Goal: Information Seeking & Learning: Understand process/instructions

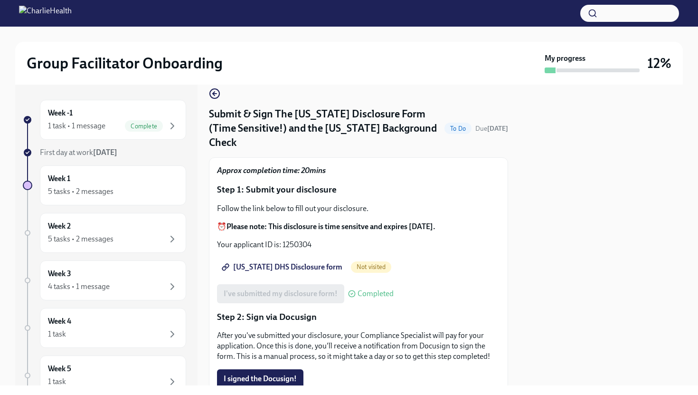
scroll to position [11, 0]
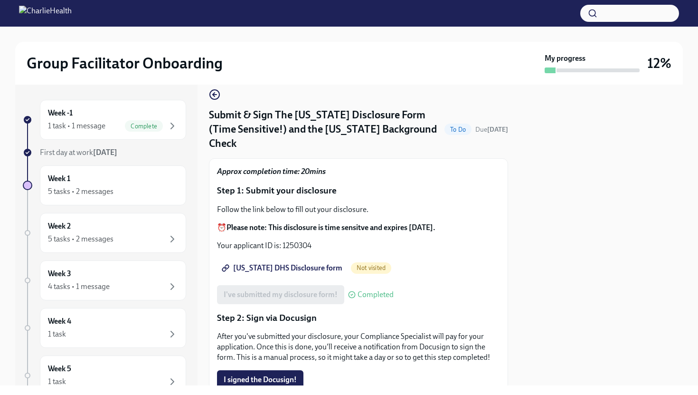
click at [277, 263] on span "[US_STATE] DHS Disclosure form" at bounding box center [283, 267] width 119 height 9
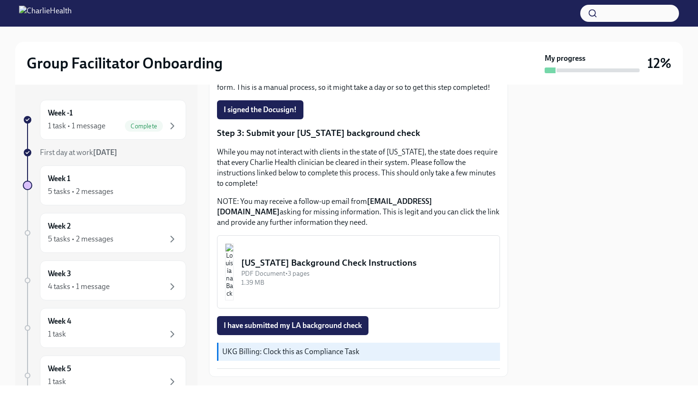
scroll to position [282, 0]
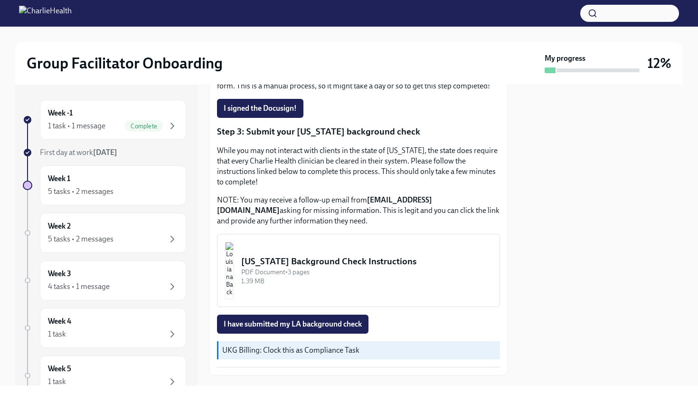
click at [336, 255] on div "[US_STATE] Background Check Instructions" at bounding box center [366, 261] width 251 height 12
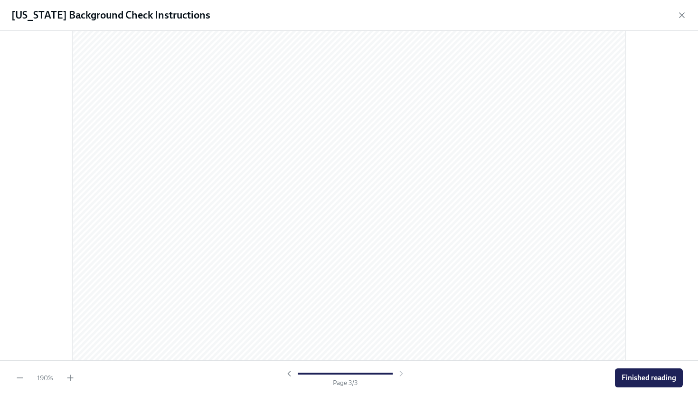
scroll to position [1851, 0]
click at [636, 375] on span "Finished reading" at bounding box center [649, 377] width 55 height 9
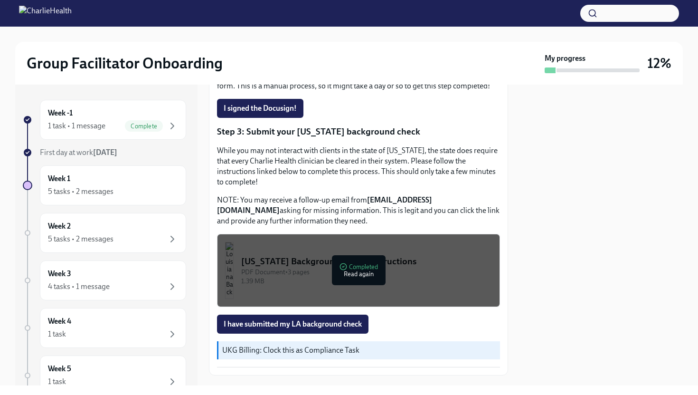
scroll to position [288, 0]
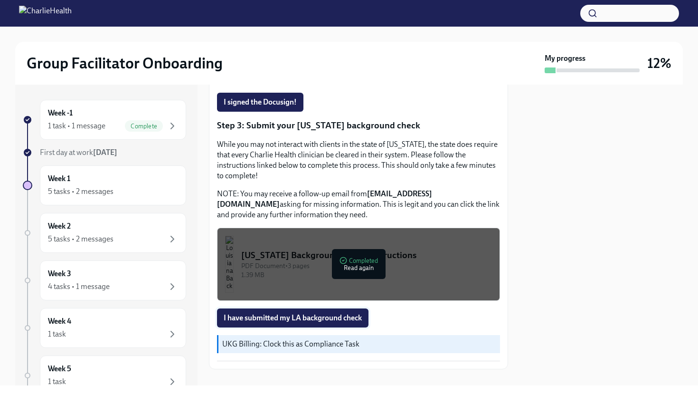
click at [324, 313] on span "I have submitted my LA background check" at bounding box center [293, 317] width 138 height 9
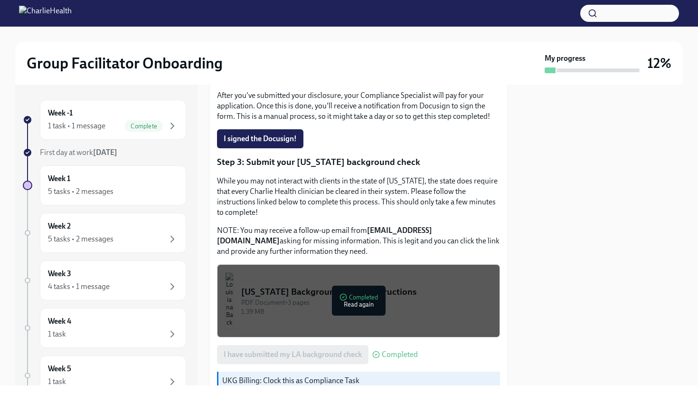
scroll to position [238, 0]
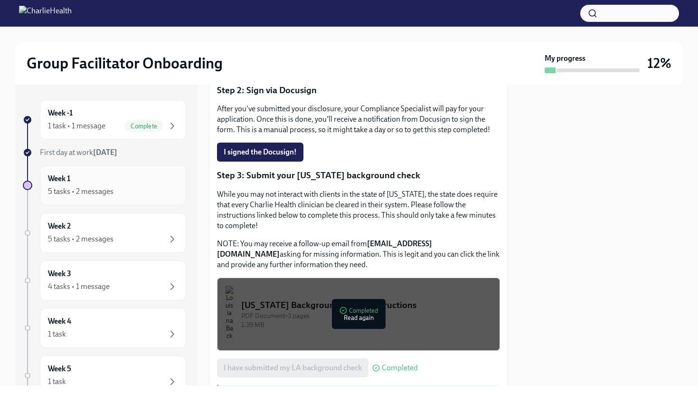
click at [131, 188] on div "5 tasks • 2 messages" at bounding box center [113, 191] width 130 height 11
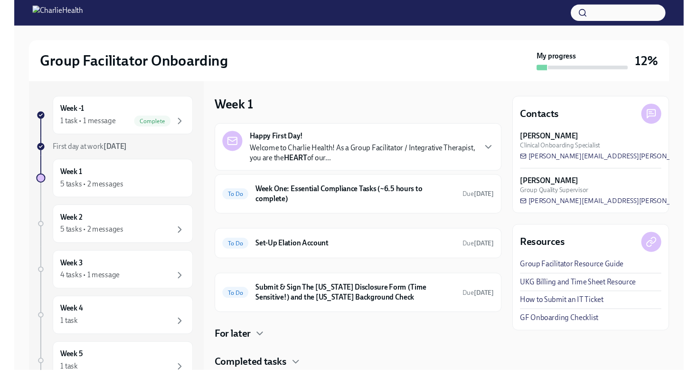
scroll to position [29, 0]
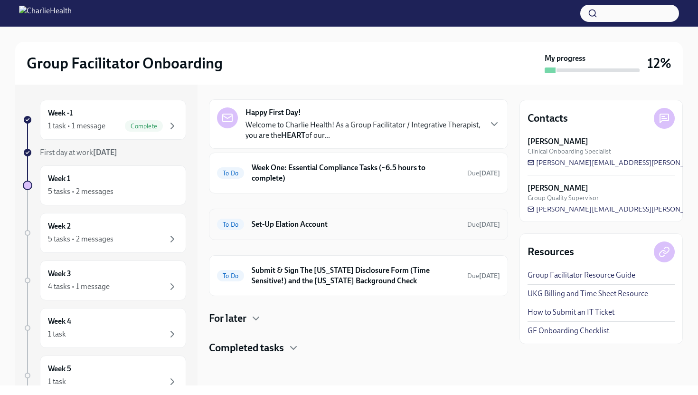
click at [328, 222] on h6 "Set-Up Elation Account" at bounding box center [356, 224] width 208 height 10
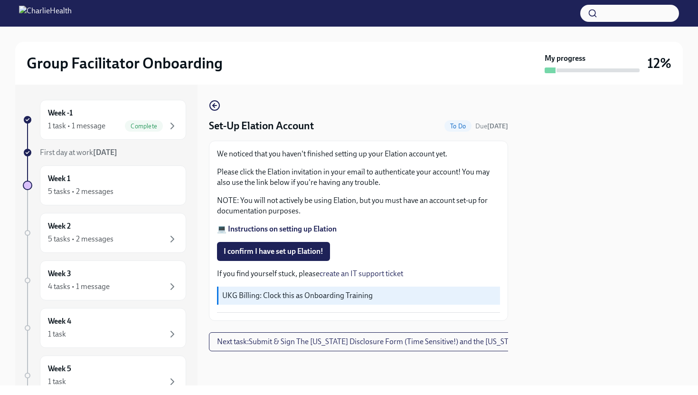
click at [257, 226] on strong "💻 Instructions on setting up Elation" at bounding box center [277, 228] width 120 height 9
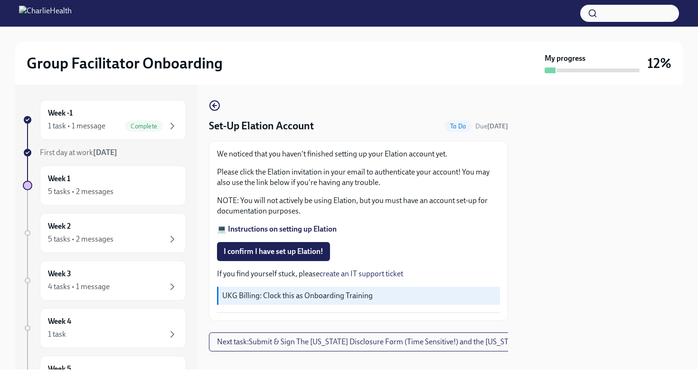
click at [258, 232] on strong "💻 Instructions on setting up Elation" at bounding box center [277, 228] width 120 height 9
click at [275, 248] on span "I confirm I have set up Elation!" at bounding box center [274, 251] width 100 height 9
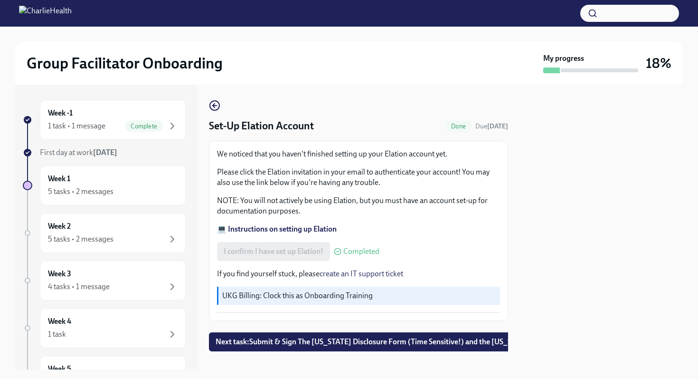
scroll to position [12, 0]
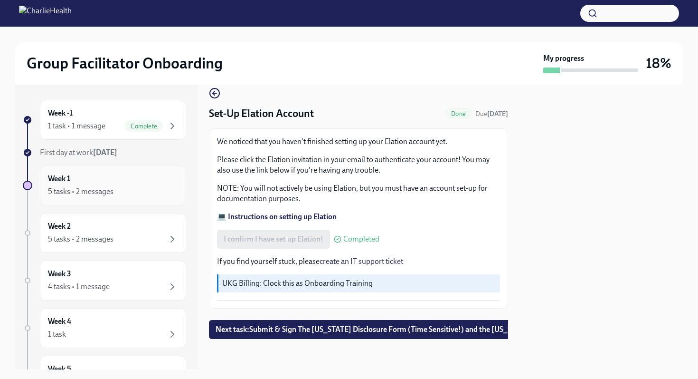
click at [97, 199] on div "Week 1 5 tasks • 2 messages" at bounding box center [113, 185] width 146 height 40
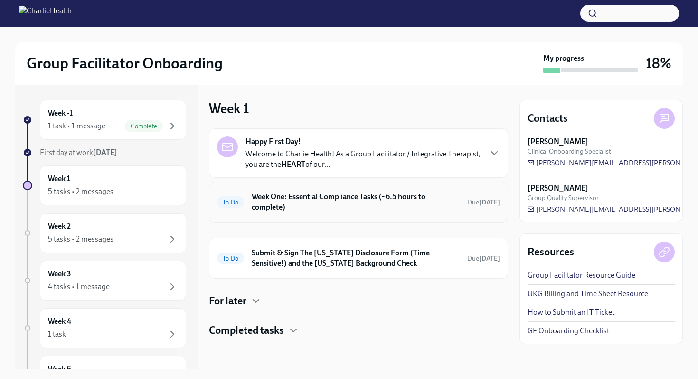
click at [306, 203] on h6 "Week One: Essential Compliance Tasks (~6.5 hours to complete)" at bounding box center [356, 201] width 208 height 21
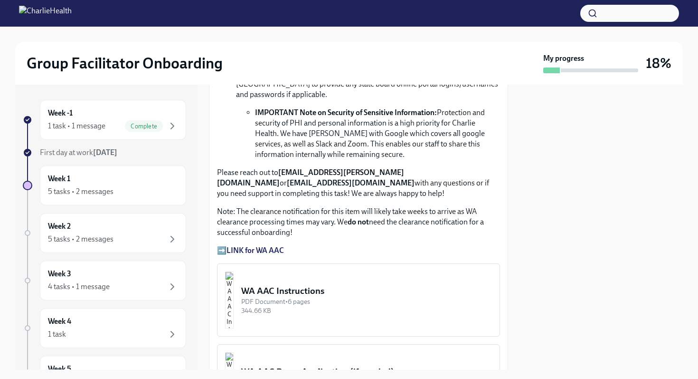
scroll to position [742, 0]
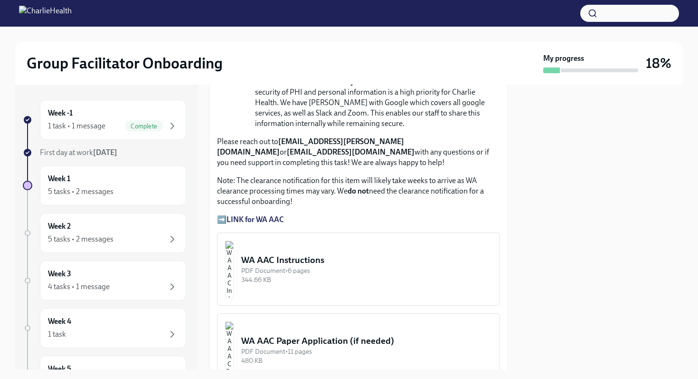
click at [369, 254] on div "WA AAC Instructions" at bounding box center [366, 260] width 251 height 12
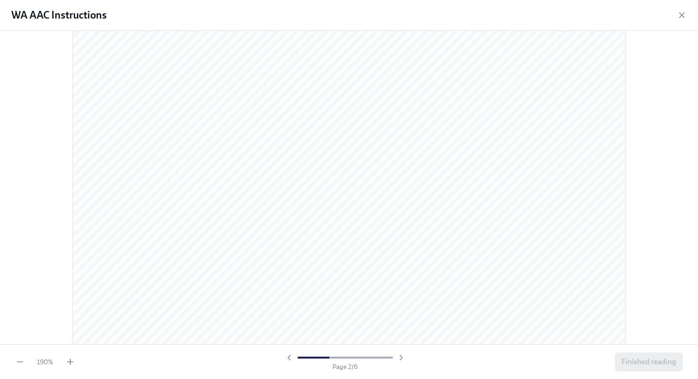
scroll to position [574, 0]
click at [681, 16] on icon "button" at bounding box center [682, 15] width 5 height 5
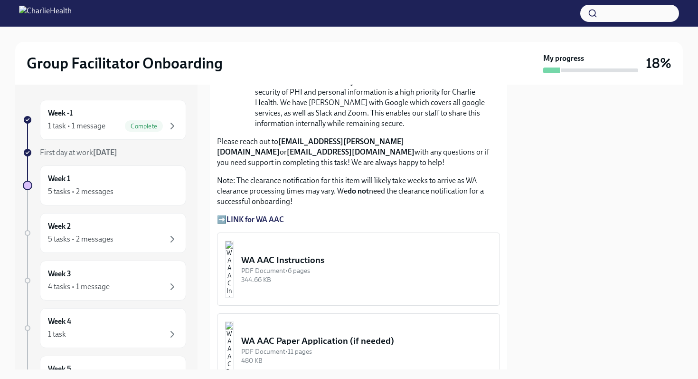
click at [248, 215] on strong "LINK for WA AAC" at bounding box center [255, 219] width 57 height 9
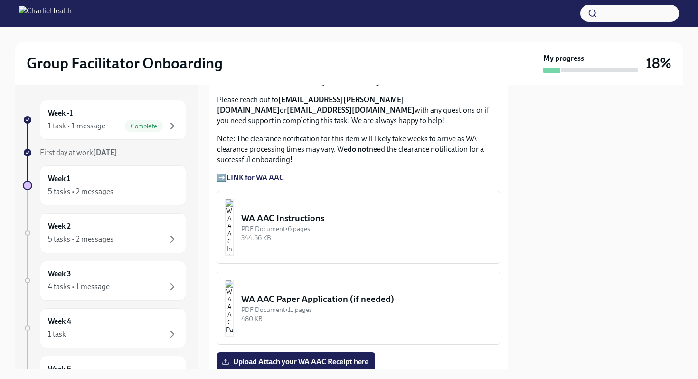
scroll to position [770, 0]
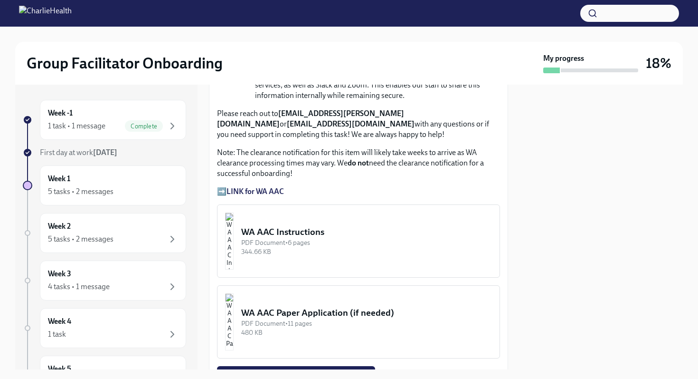
click at [247, 187] on strong "LINK for WA AAC" at bounding box center [255, 191] width 57 height 9
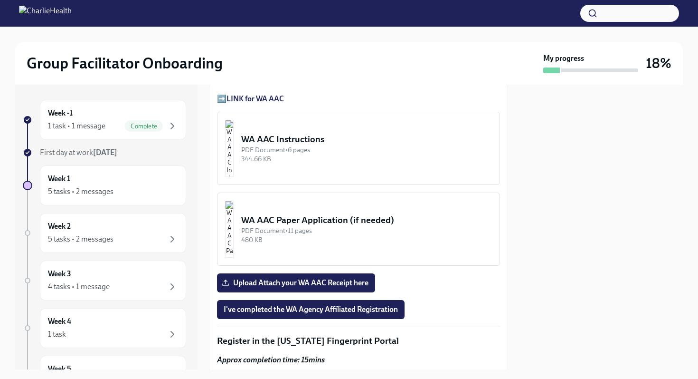
scroll to position [859, 0]
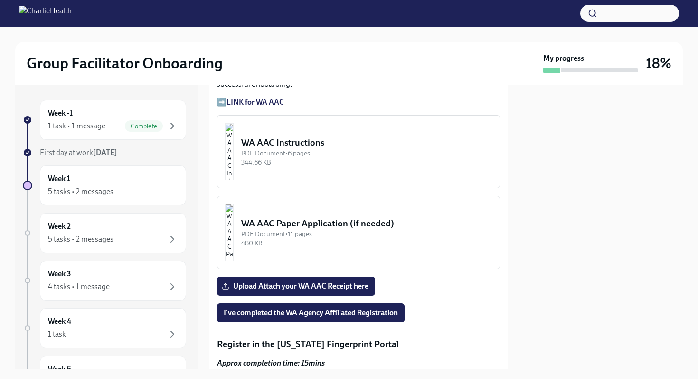
click at [310, 158] on div "344.66 KB" at bounding box center [366, 162] width 251 height 9
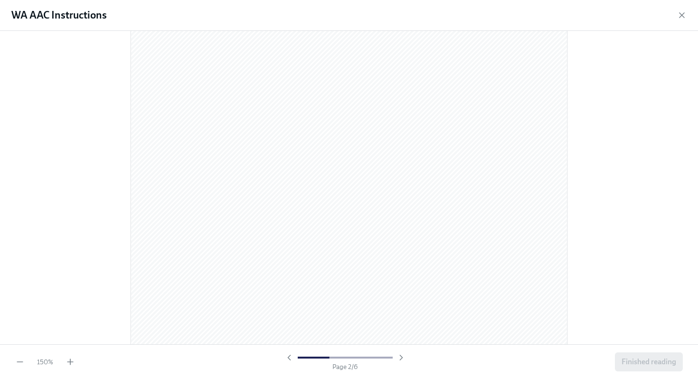
scroll to position [694, 0]
click at [681, 16] on icon "button" at bounding box center [682, 15] width 5 height 5
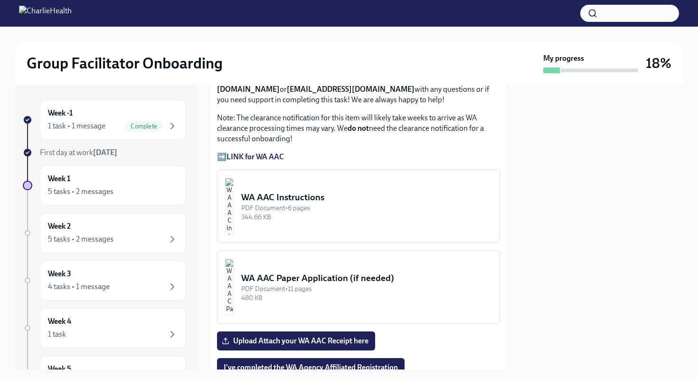
scroll to position [778, 0]
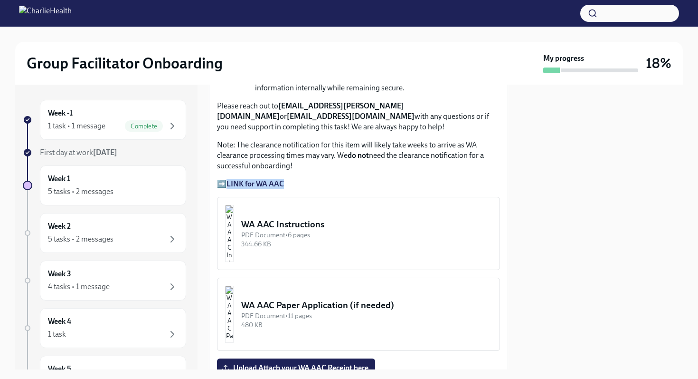
click at [349, 179] on p "➡️ LINK for WA AAC" at bounding box center [358, 184] width 283 height 10
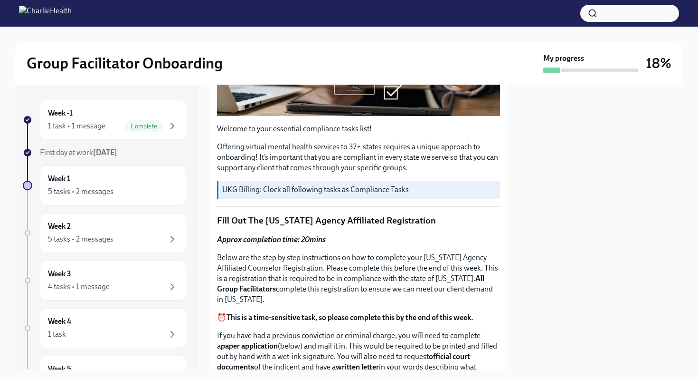
scroll to position [0, 0]
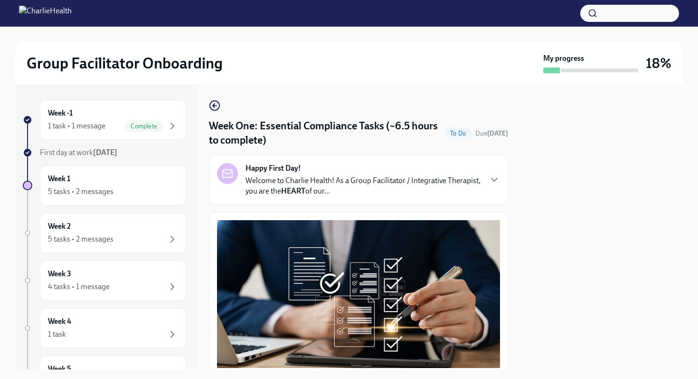
click at [379, 185] on p "Welcome to Charlie Health! As a Group Facilitator / Integrative Therapist, you …" at bounding box center [364, 185] width 236 height 21
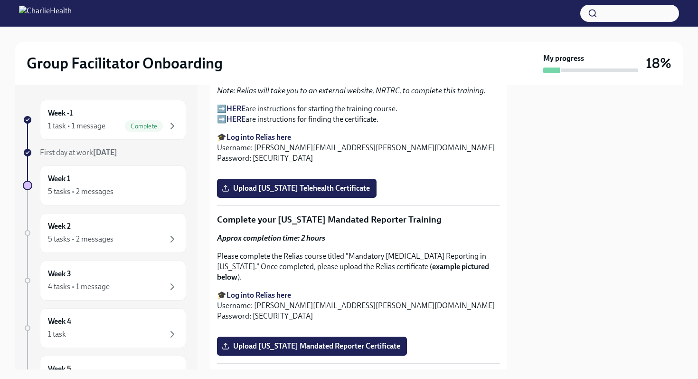
scroll to position [1799, 0]
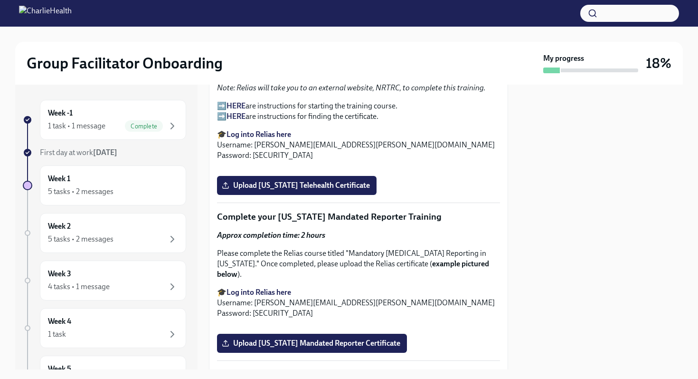
click at [277, 139] on strong "Log into Relias here" at bounding box center [259, 134] width 65 height 9
